Goal: Information Seeking & Learning: Learn about a topic

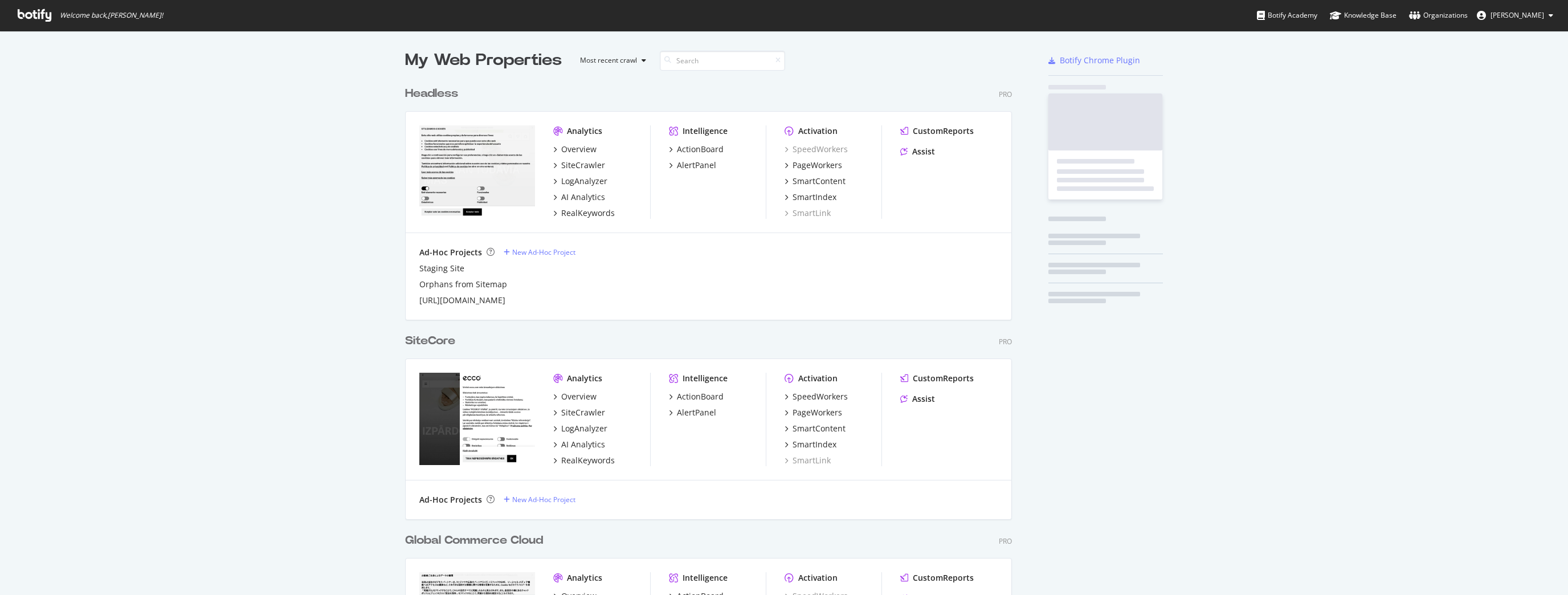
scroll to position [588, 1555]
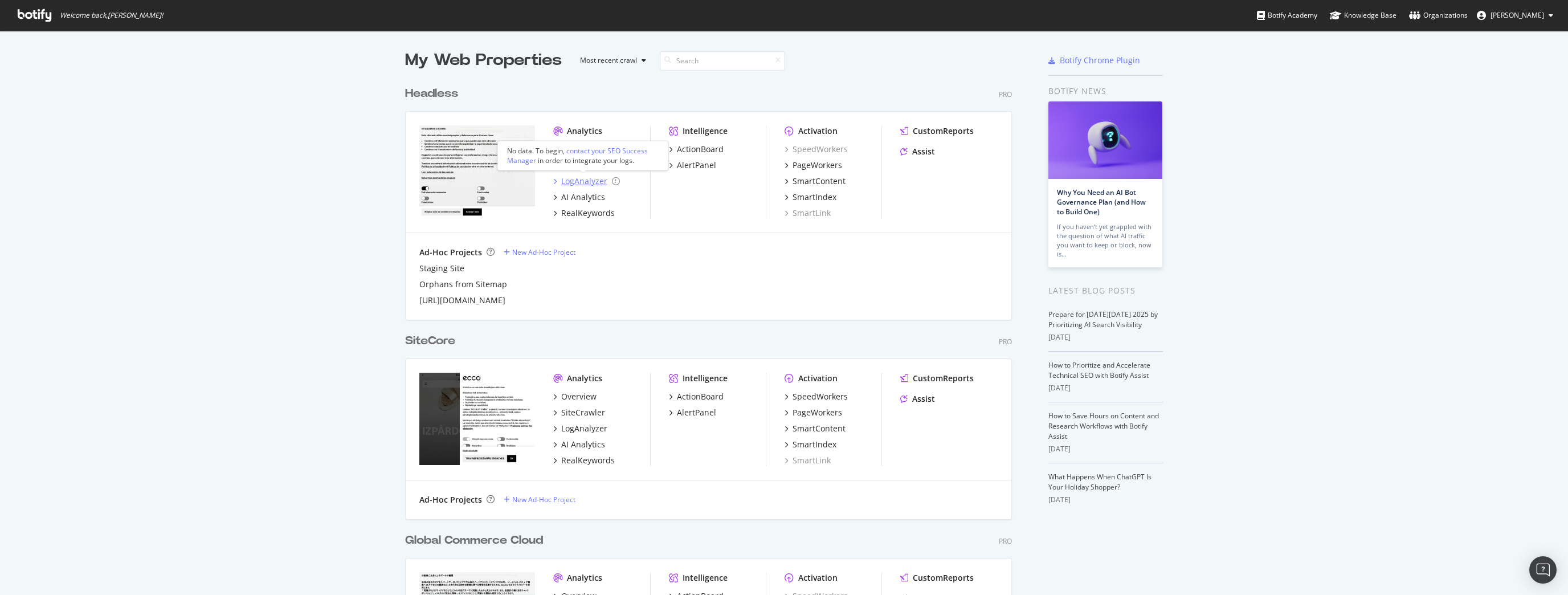
click at [588, 181] on div "LogAnalyzer" at bounding box center [584, 181] width 46 height 11
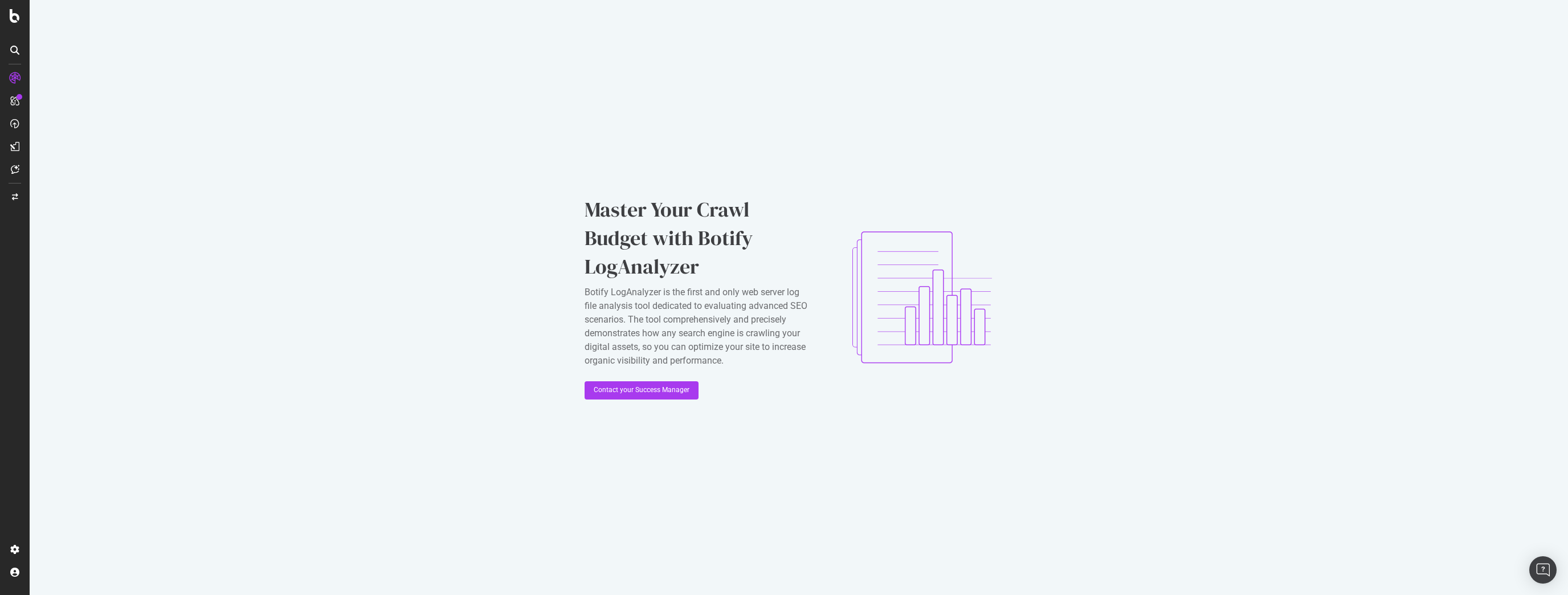
click at [13, 22] on icon at bounding box center [14, 16] width 11 height 13
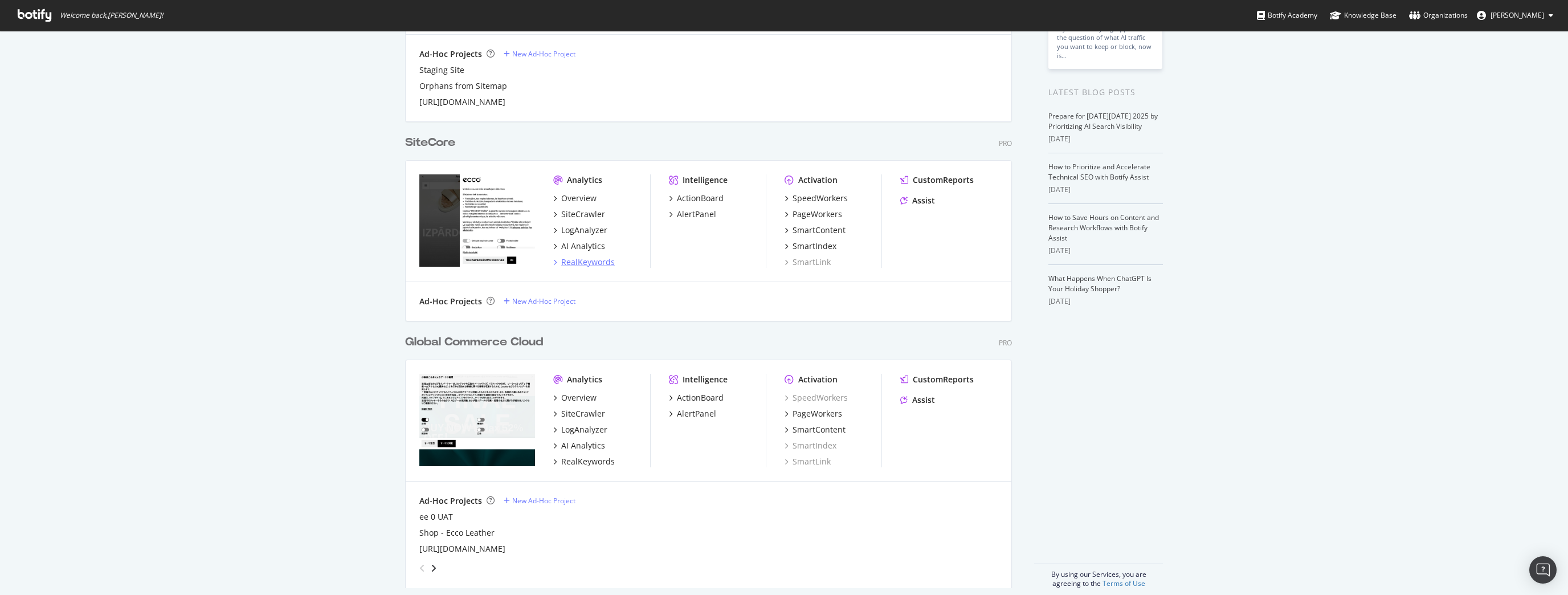
scroll to position [210, 0]
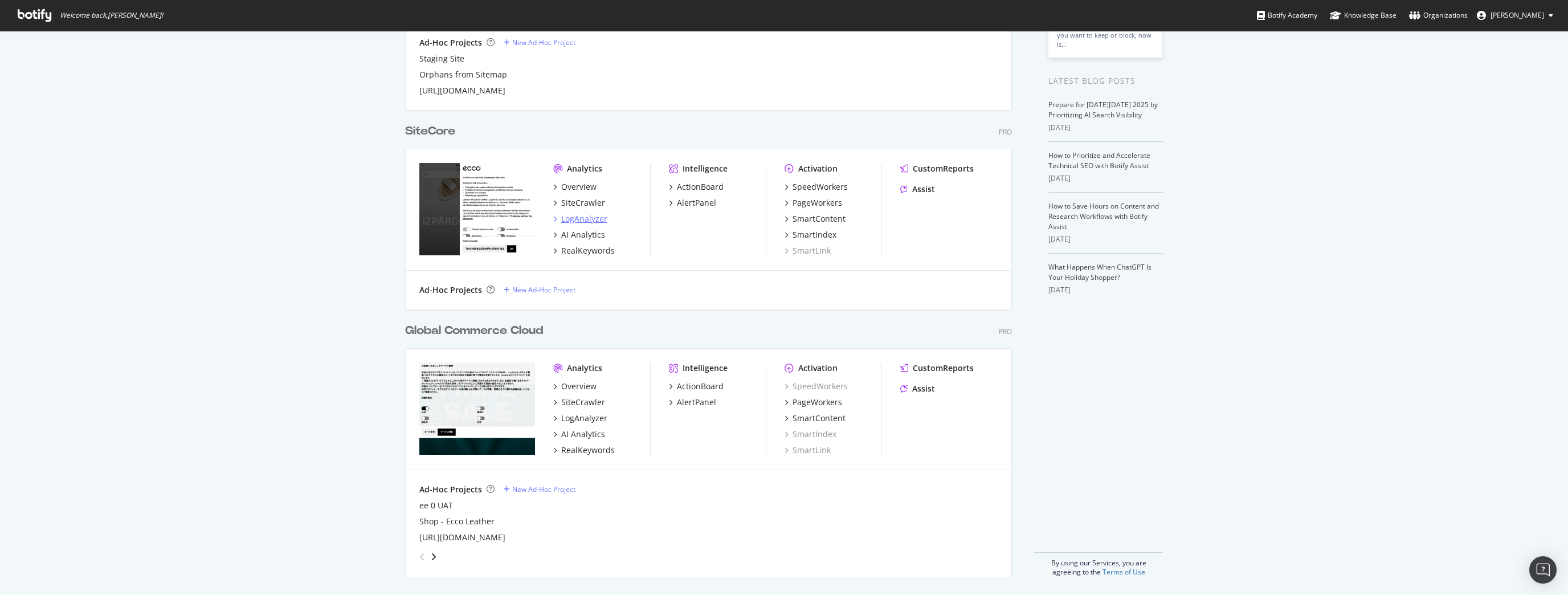
click at [592, 220] on div "LogAnalyzer" at bounding box center [584, 218] width 46 height 11
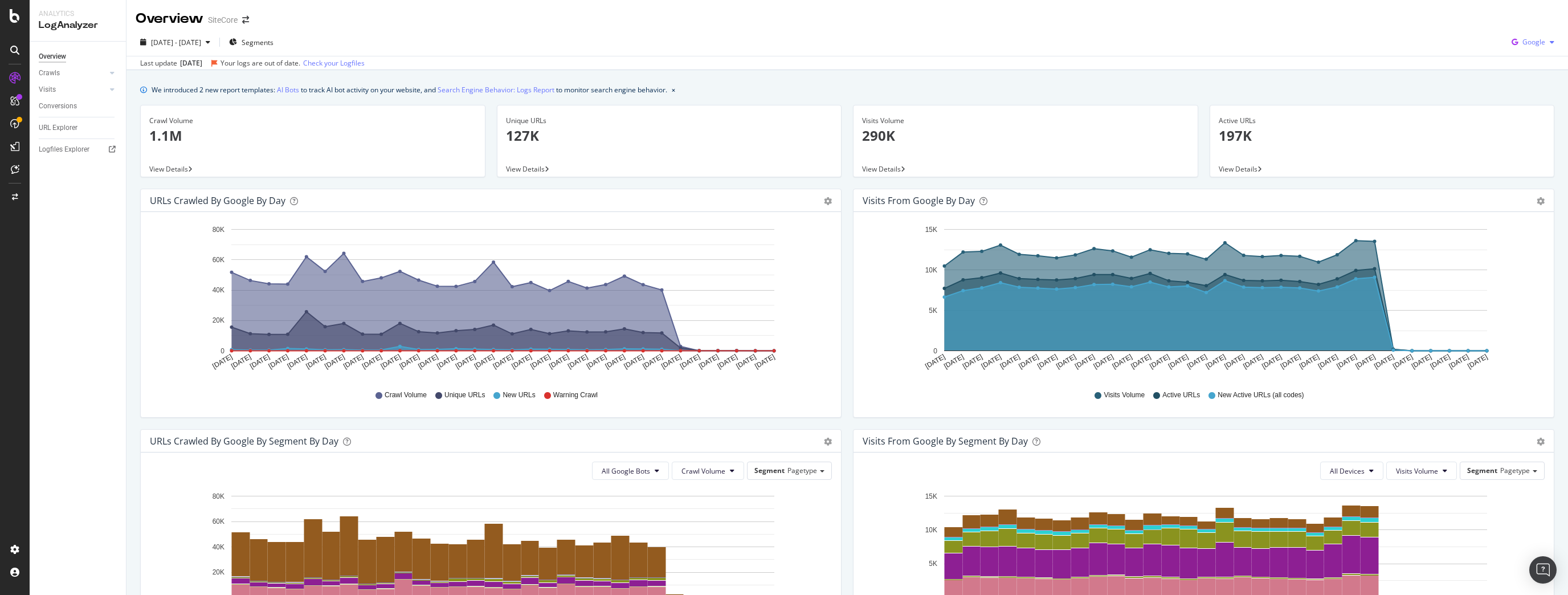
click at [1507, 35] on icon "button" at bounding box center [1514, 42] width 15 height 16
click at [1530, 113] on div "OpenAI" at bounding box center [1525, 106] width 79 height 16
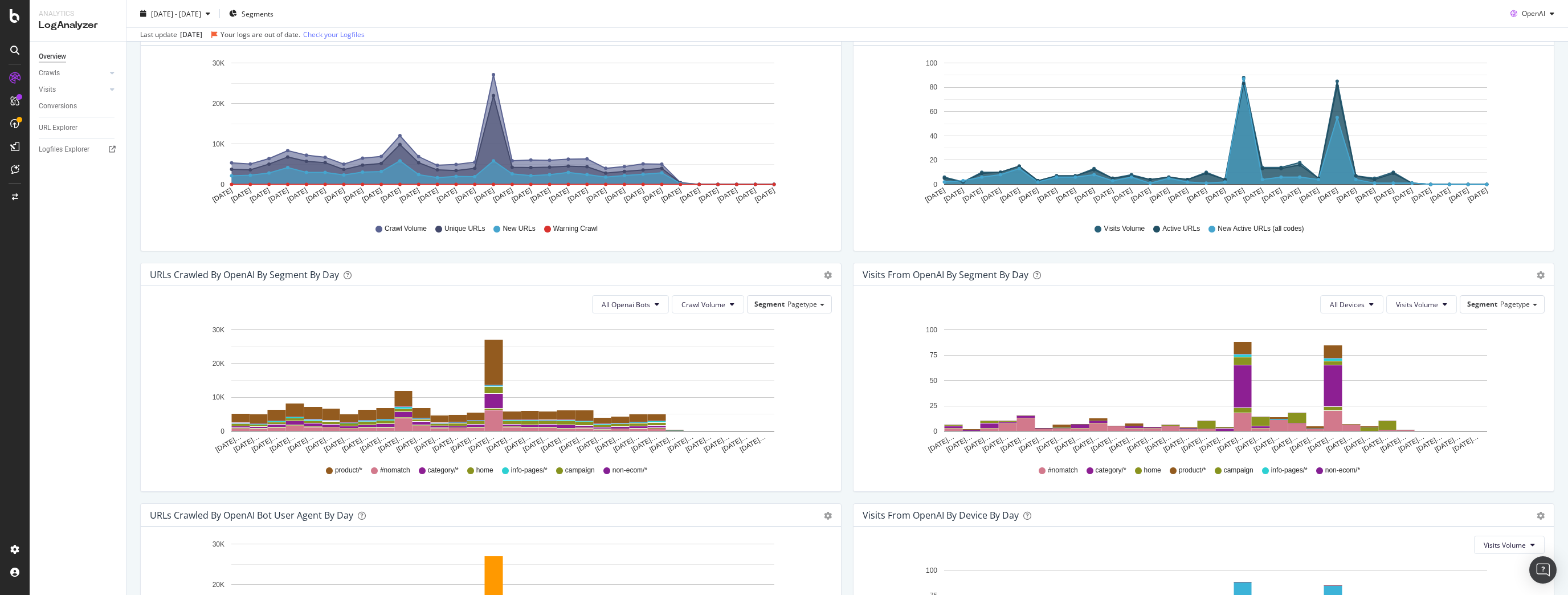
scroll to position [182, 0]
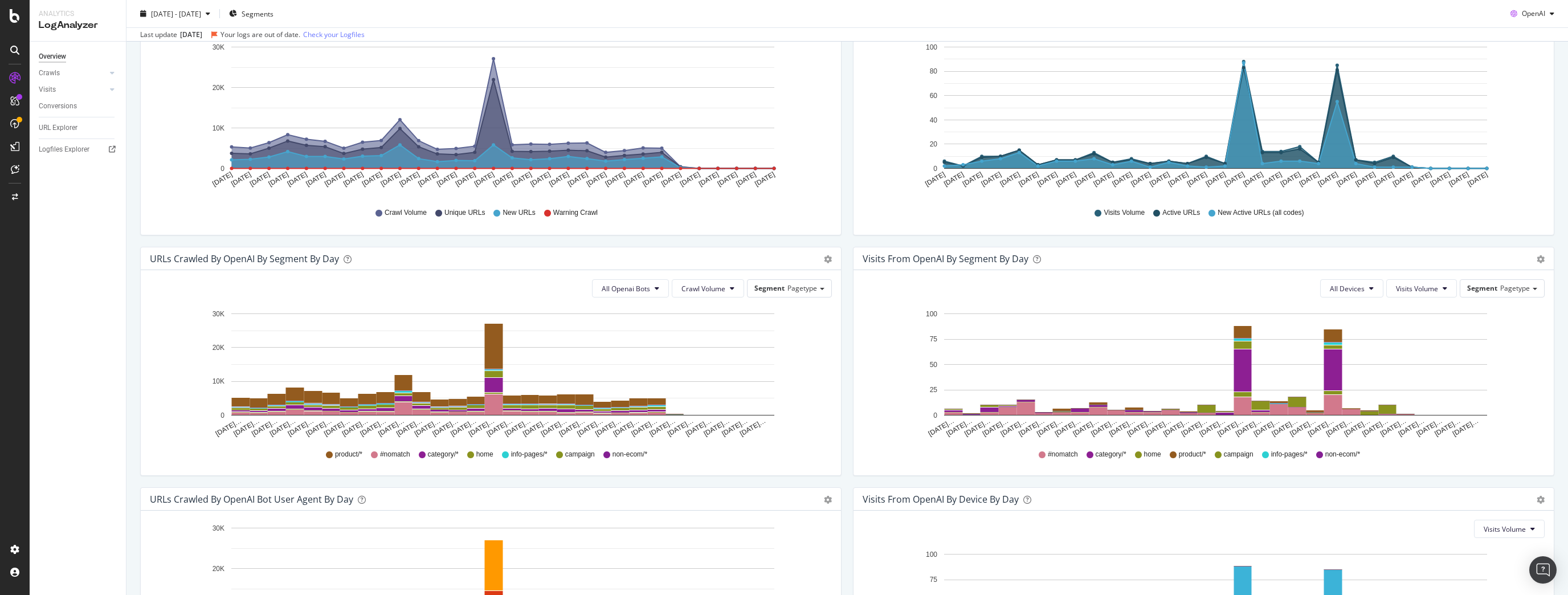
click at [193, 424] on icon "[DATE]… [DATE]… [DATE]… [DATE]… [DATE]… [DATE]… [DATE]… [DATE]… [DATE]… [DATE]……" at bounding box center [489, 373] width 678 height 132
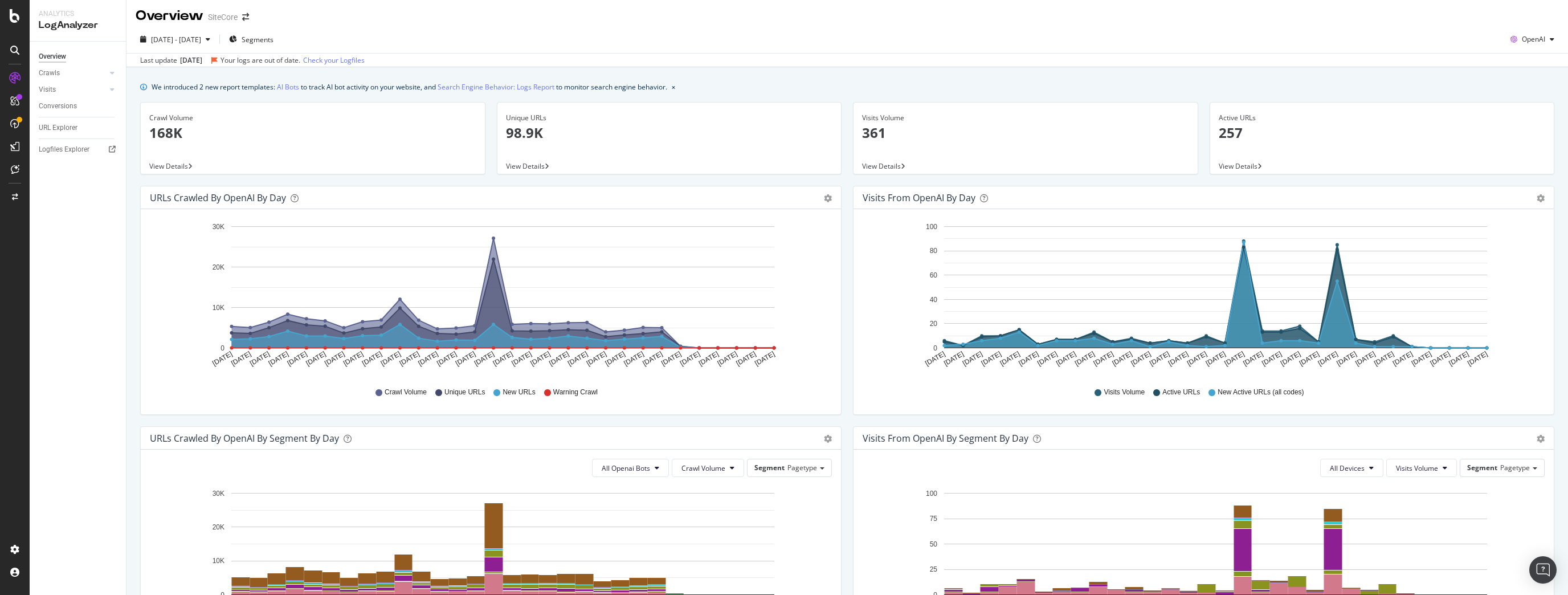
scroll to position [0, 0]
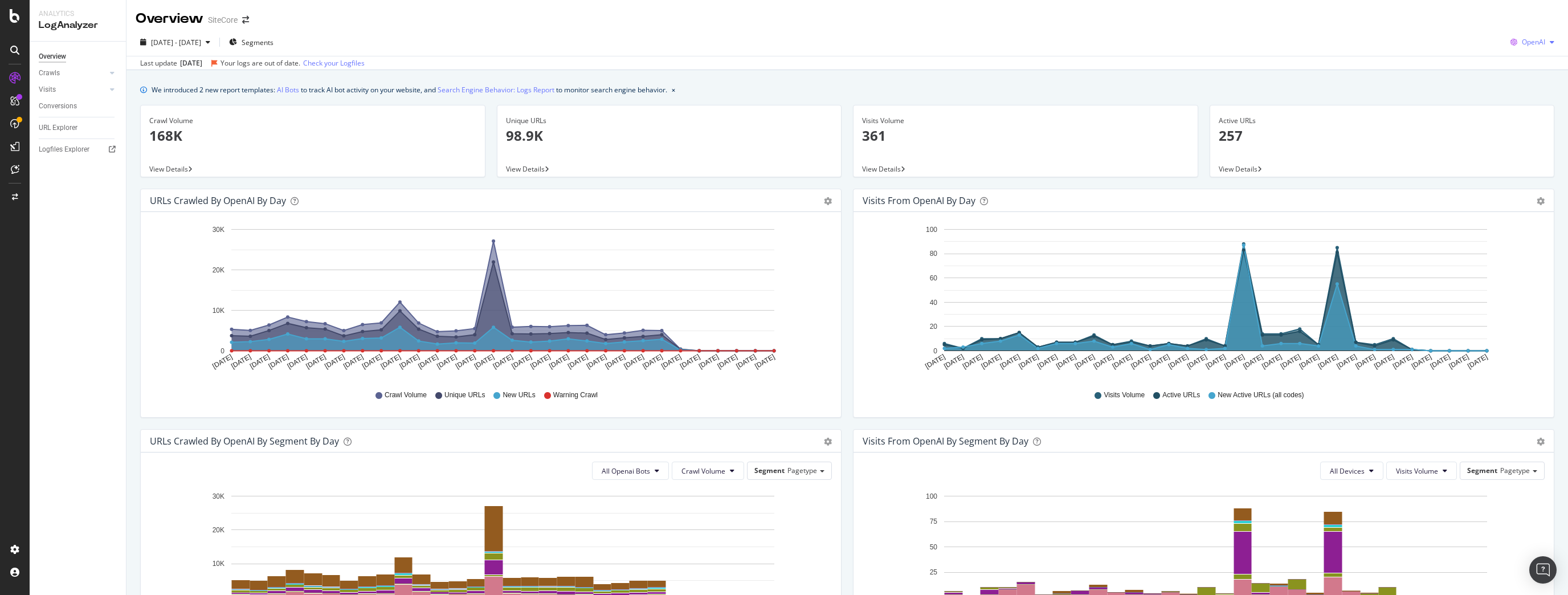
click at [1522, 44] on span "OpenAI" at bounding box center [1534, 42] width 23 height 10
click at [1521, 65] on span "Google" at bounding box center [1534, 64] width 42 height 11
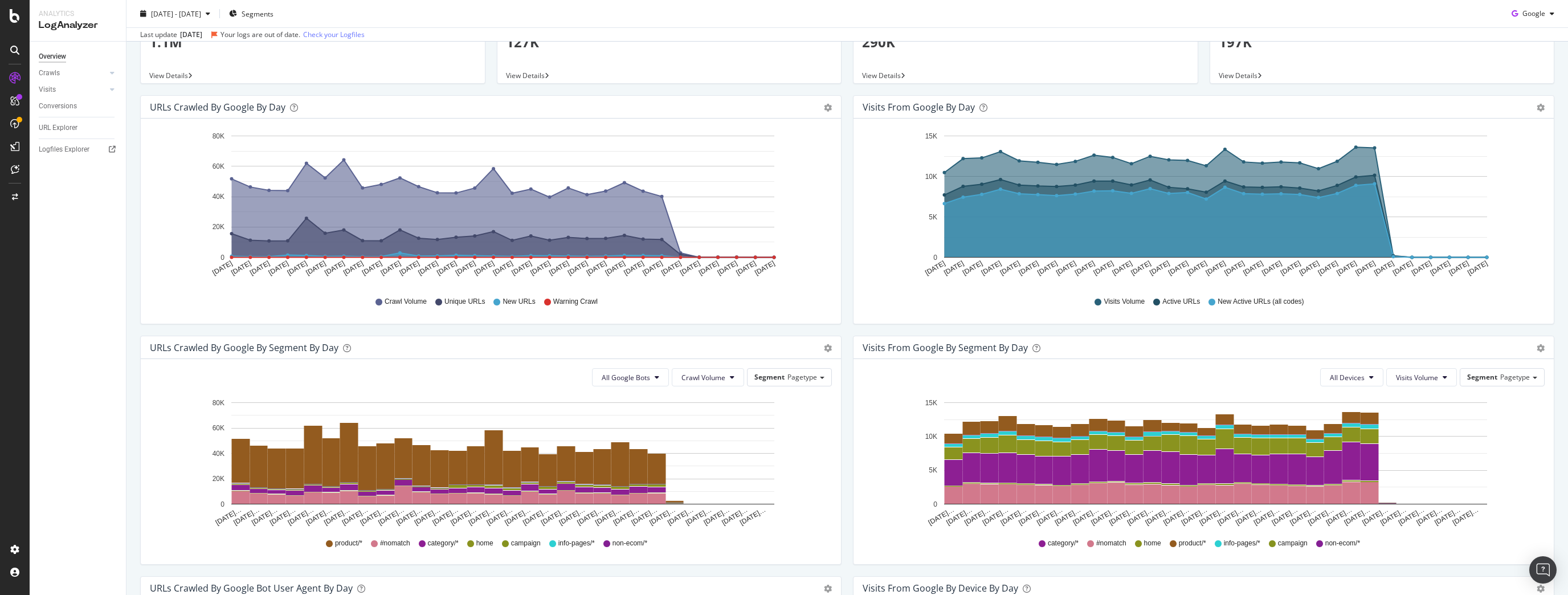
scroll to position [137, 0]
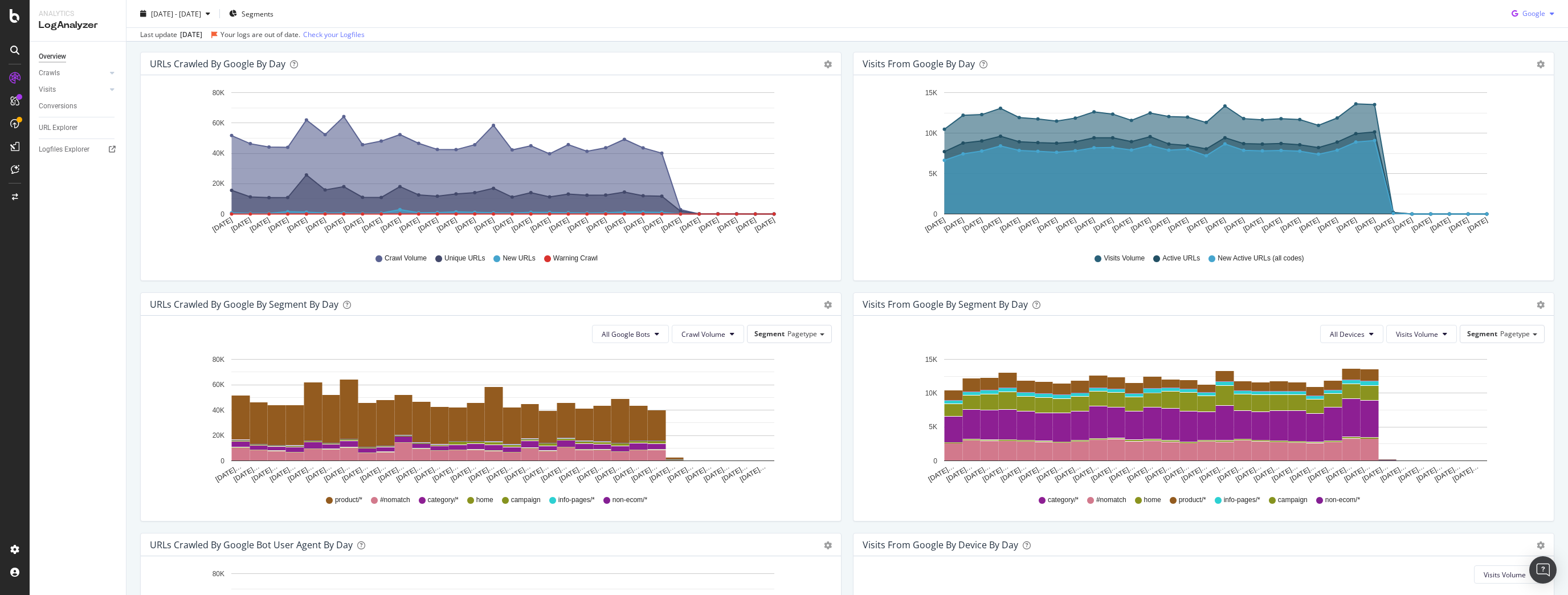
click at [1522, 14] on span "Google" at bounding box center [1534, 13] width 23 height 10
click at [1504, 71] on div "OpenAI" at bounding box center [1525, 78] width 79 height 16
